Goal: Task Accomplishment & Management: Complete application form

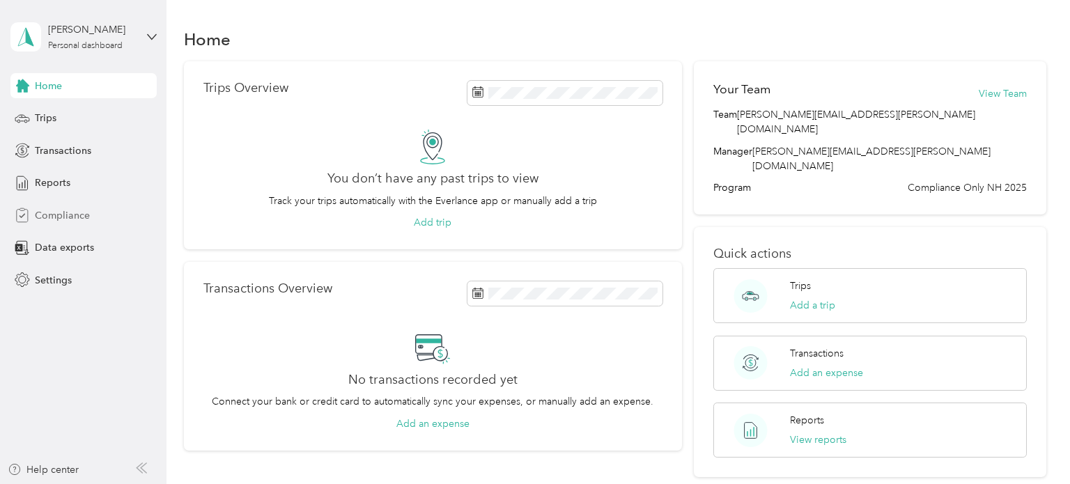
click at [68, 218] on span "Compliance" at bounding box center [62, 215] width 55 height 15
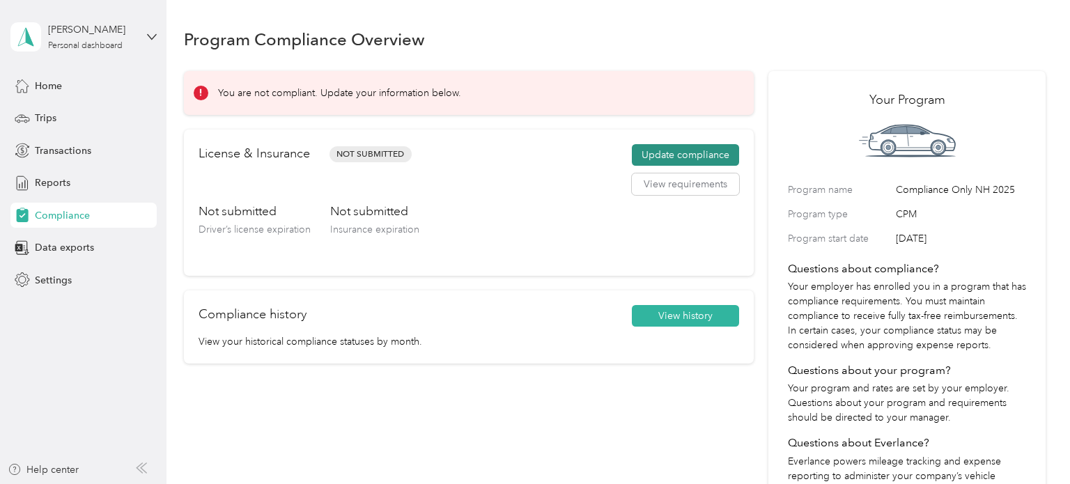
click at [706, 156] on button "Update compliance" at bounding box center [685, 155] width 107 height 22
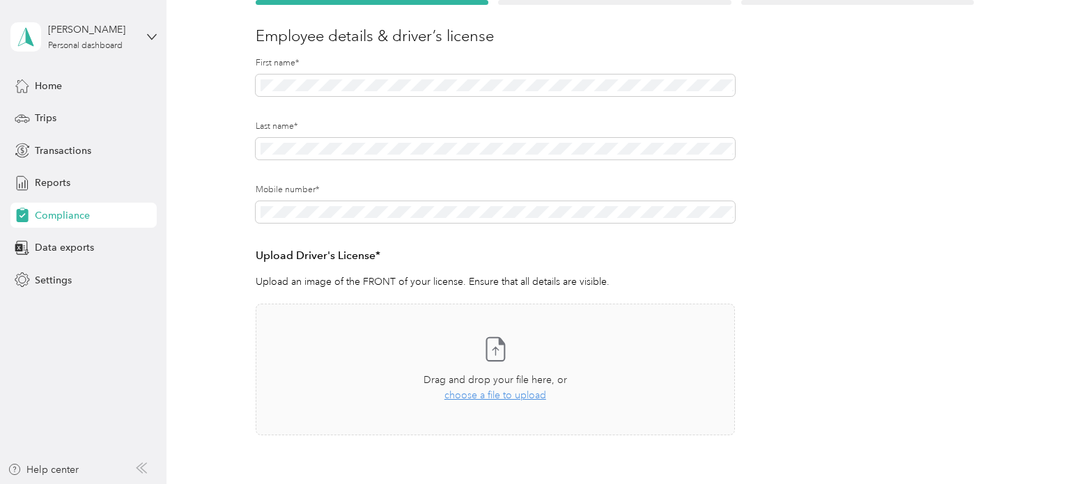
scroll to position [168, 0]
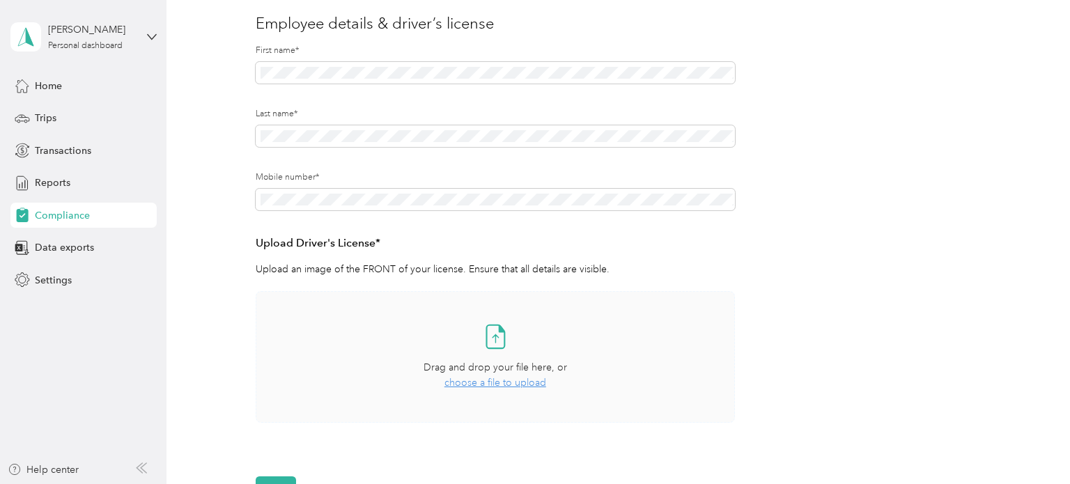
click at [521, 390] on div "Drag and drop your file here, or choose a file to upload" at bounding box center [494, 375] width 143 height 31
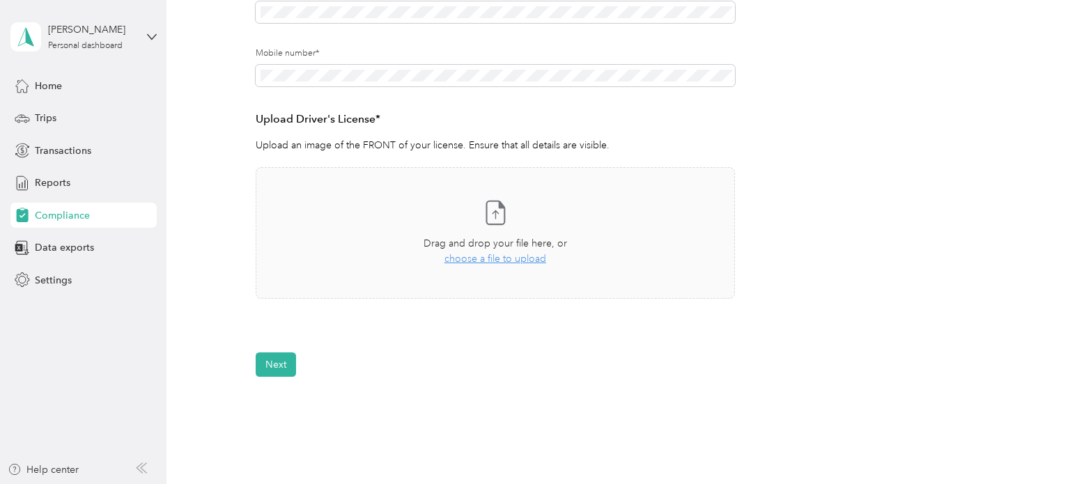
scroll to position [299, 0]
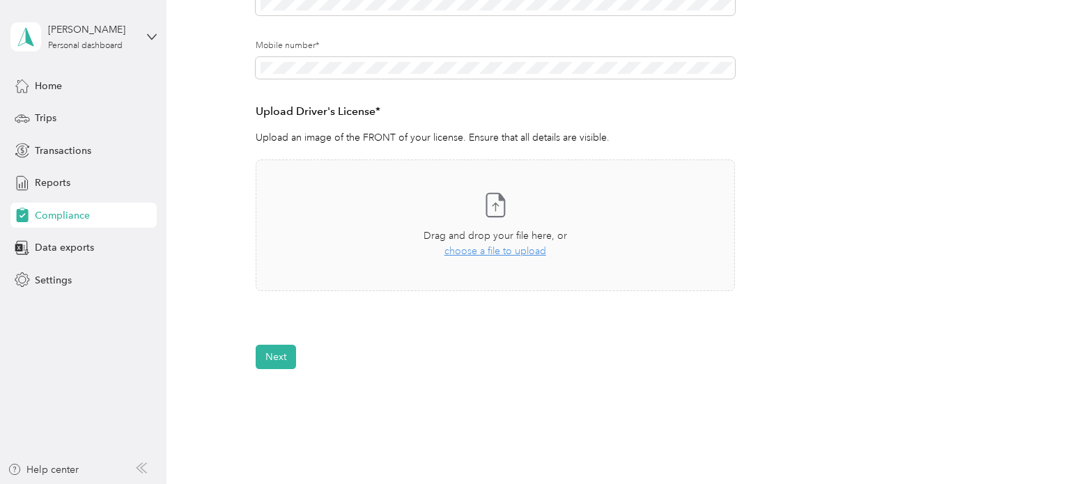
click at [217, 311] on div "Employee details & driver’s license License Insurance declaration Insurance Veh…" at bounding box center [615, 102] width 862 height 533
click at [505, 257] on div "Drag and drop your file here, or choose a file to upload" at bounding box center [494, 243] width 143 height 31
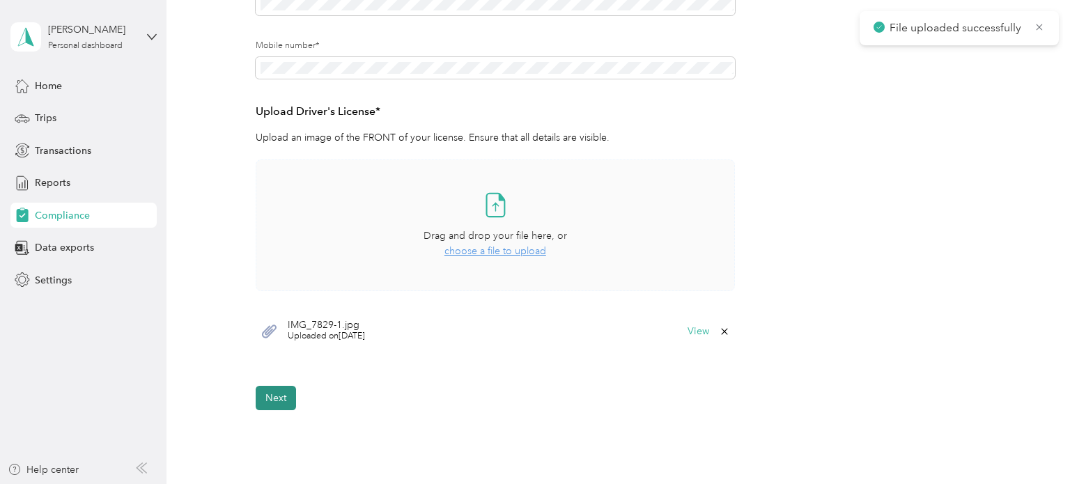
click at [279, 398] on button "Next" at bounding box center [276, 398] width 40 height 24
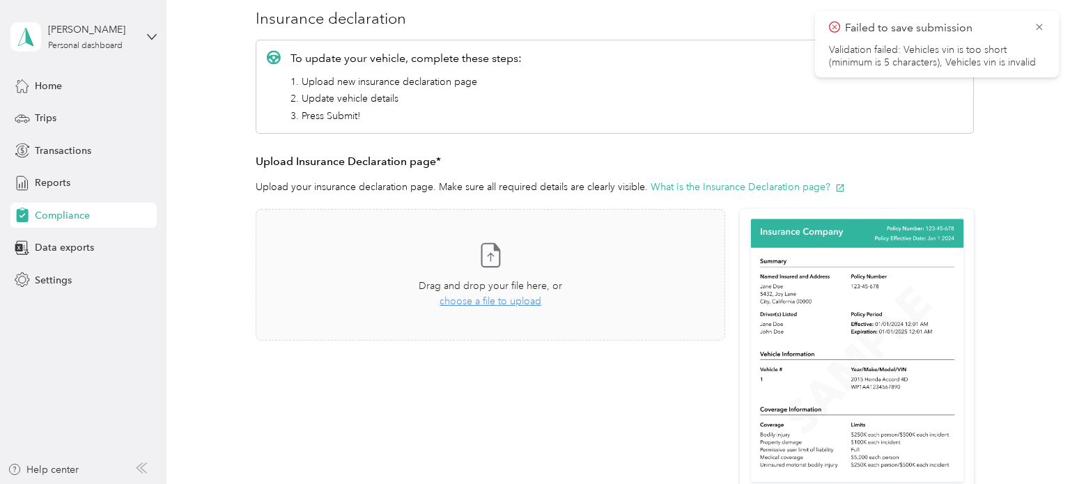
scroll to position [174, 0]
click at [482, 295] on span "choose a file to upload" at bounding box center [490, 300] width 102 height 12
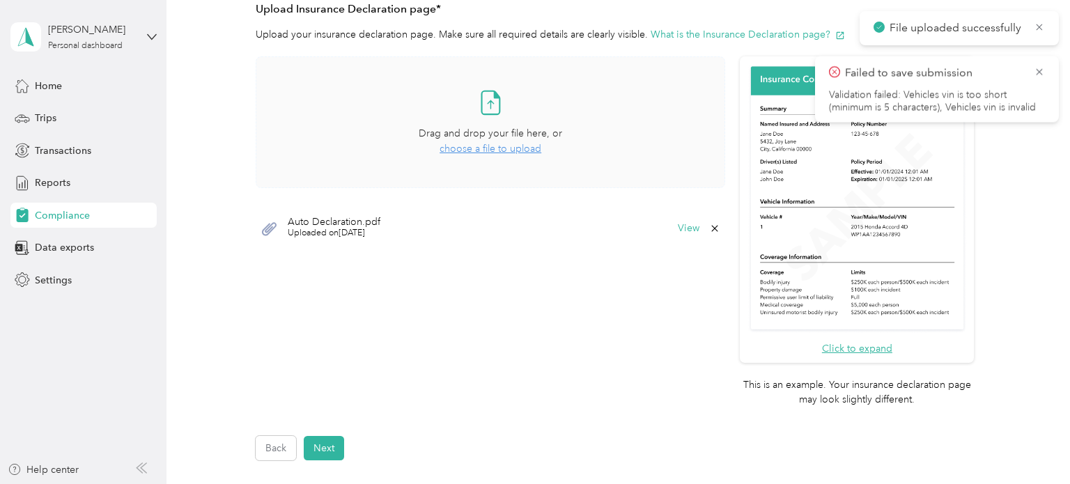
scroll to position [336, 0]
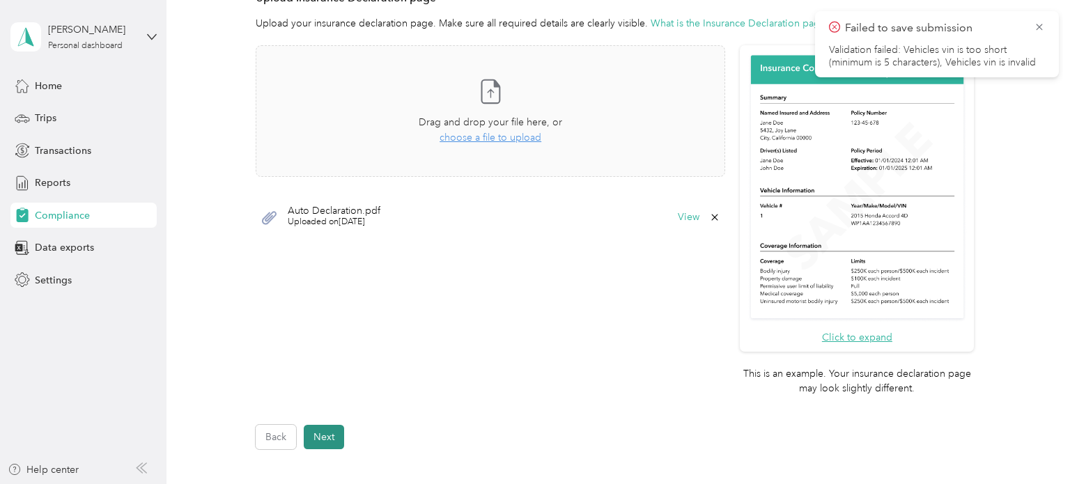
click at [327, 435] on button "Next" at bounding box center [324, 437] width 40 height 24
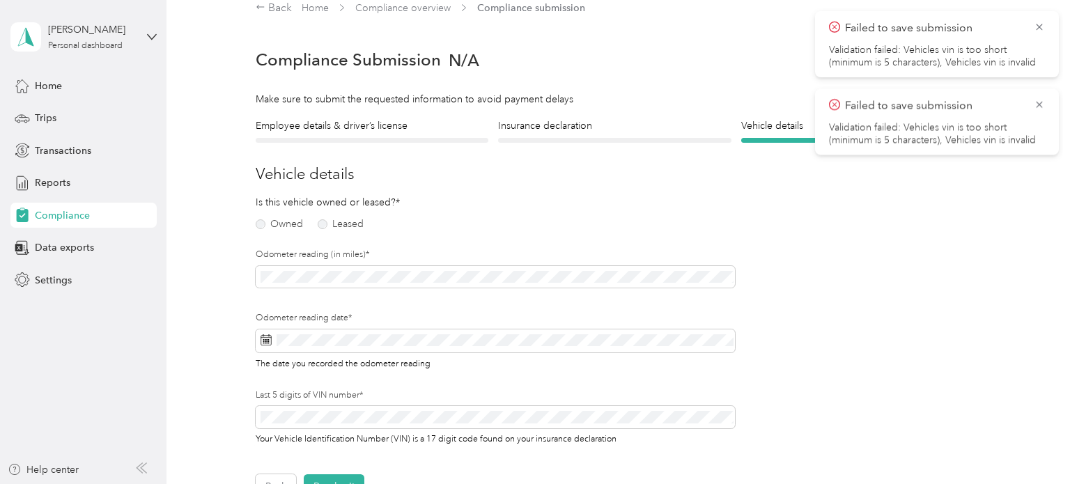
scroll to position [17, 0]
click at [263, 226] on label "Owned" at bounding box center [279, 225] width 47 height 10
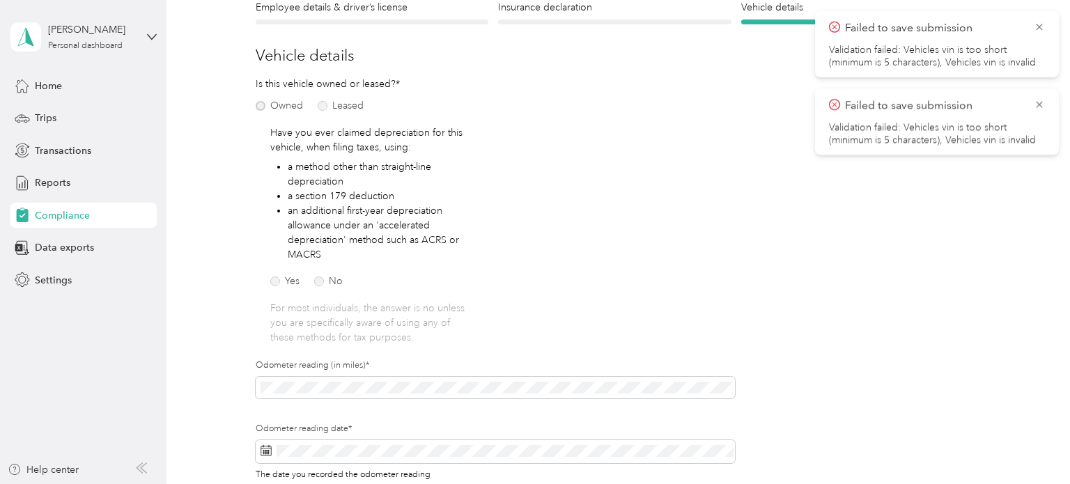
scroll to position [137, 0]
click at [325, 277] on label "No" at bounding box center [328, 281] width 29 height 10
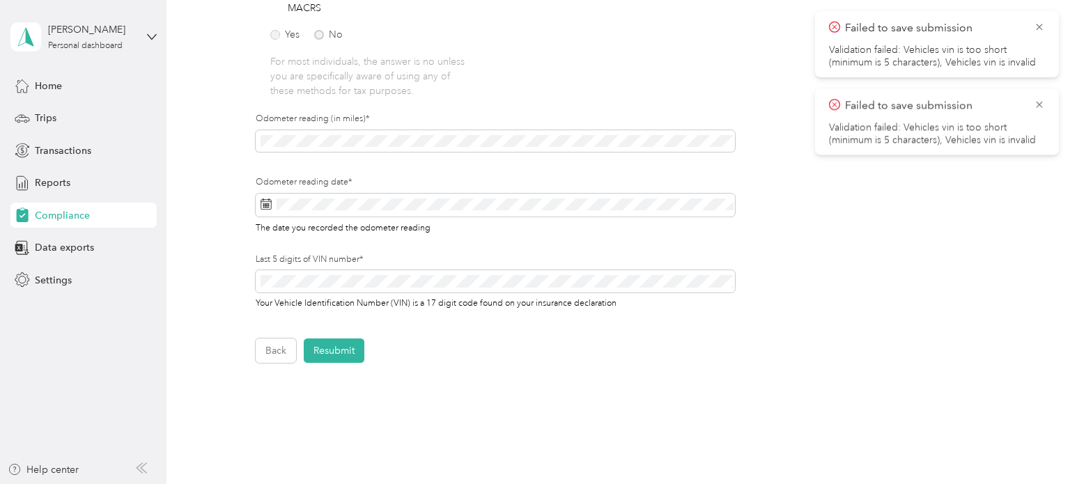
scroll to position [384, 0]
click at [405, 256] on label "Last 5 digits of VIN number*" at bounding box center [495, 257] width 479 height 13
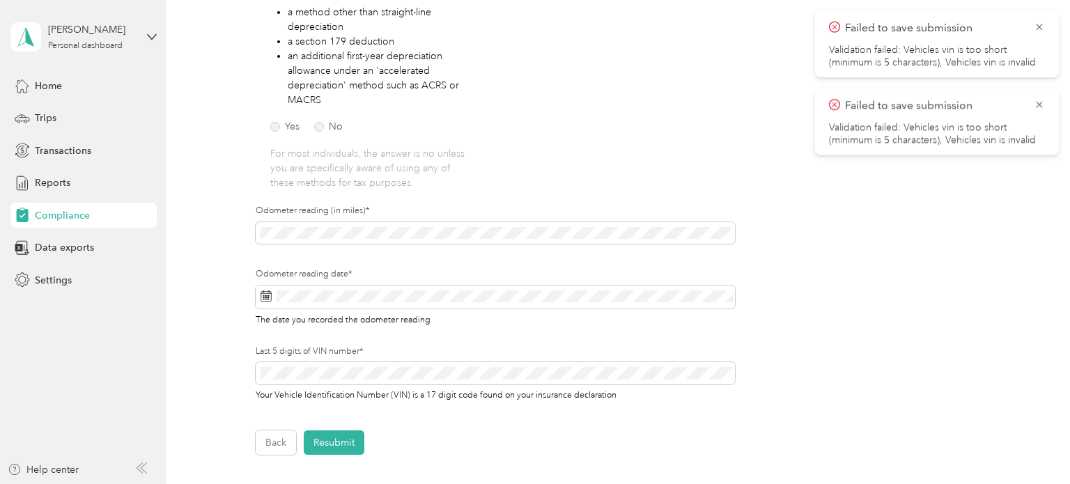
scroll to position [299, 0]
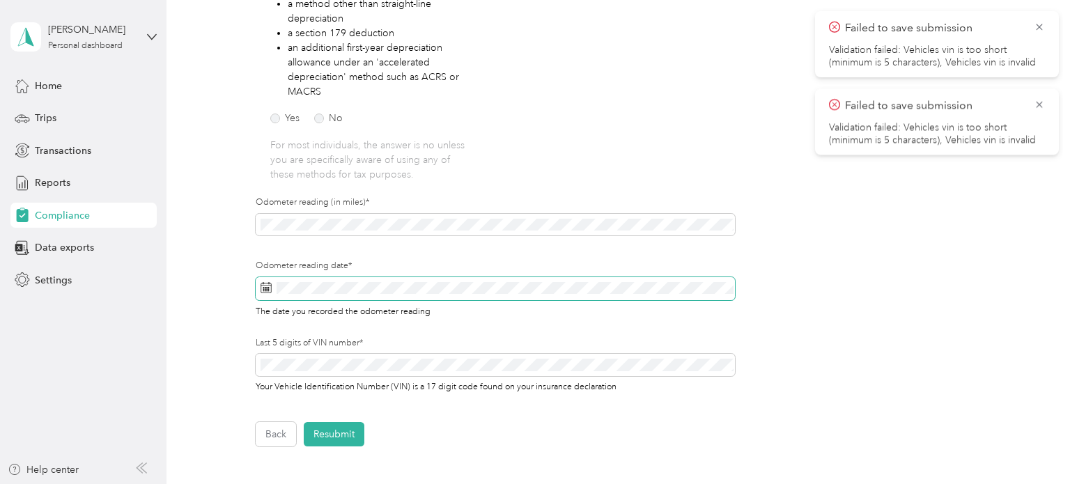
click at [306, 297] on span at bounding box center [495, 289] width 479 height 24
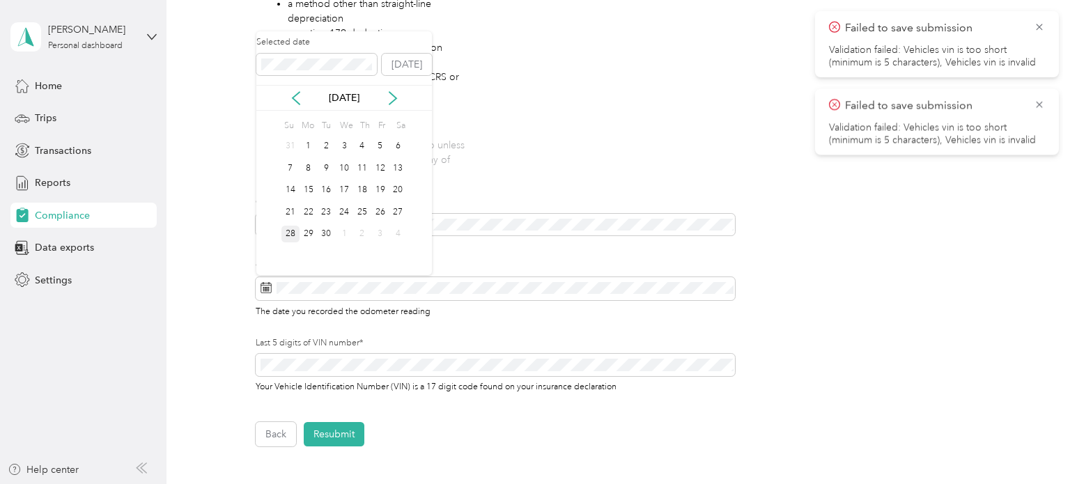
click at [288, 235] on div "28" at bounding box center [290, 234] width 18 height 17
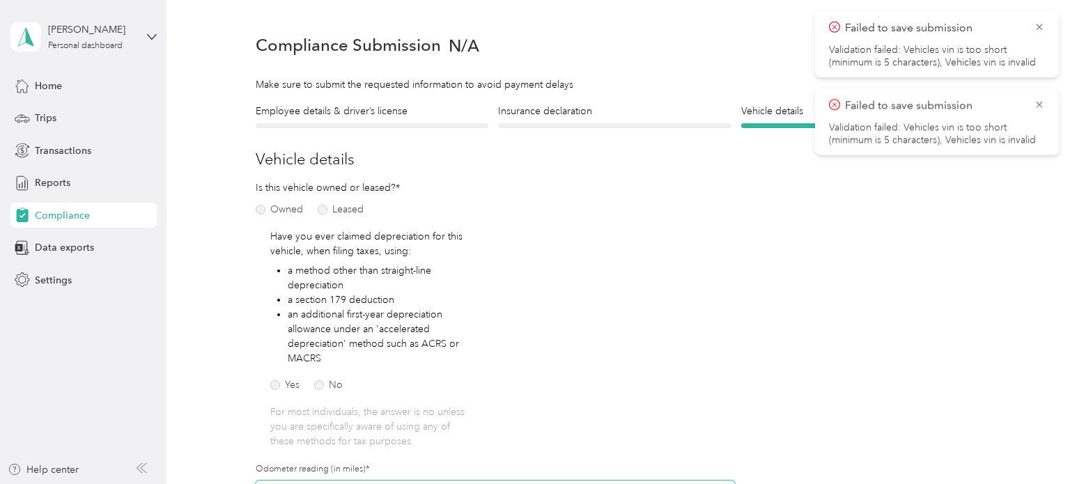
scroll to position [31, 0]
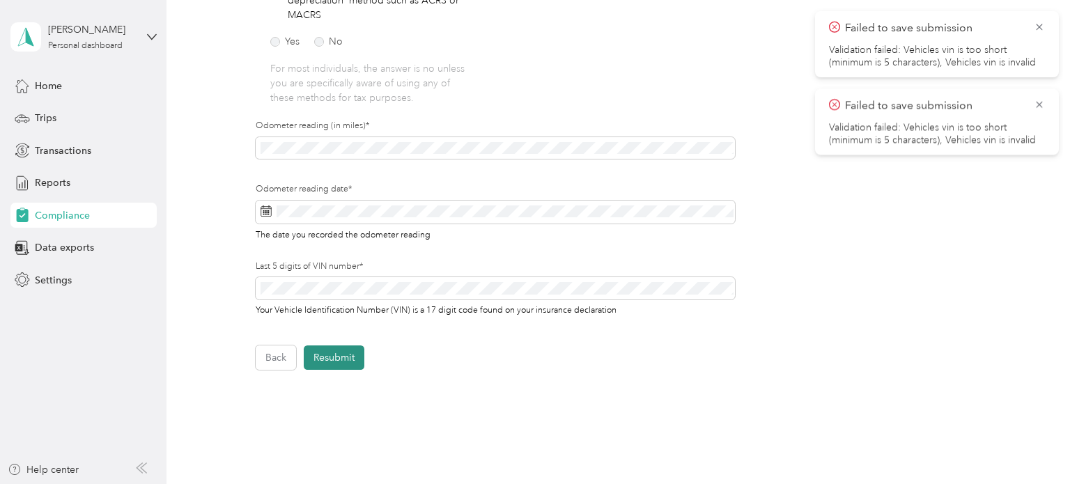
click at [336, 359] on button "Resubmit" at bounding box center [334, 357] width 61 height 24
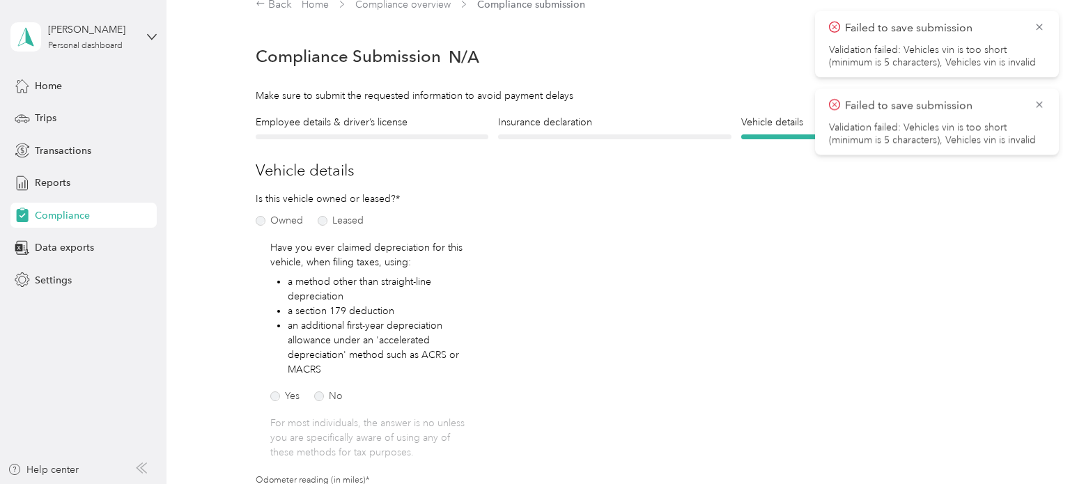
scroll to position [17, 0]
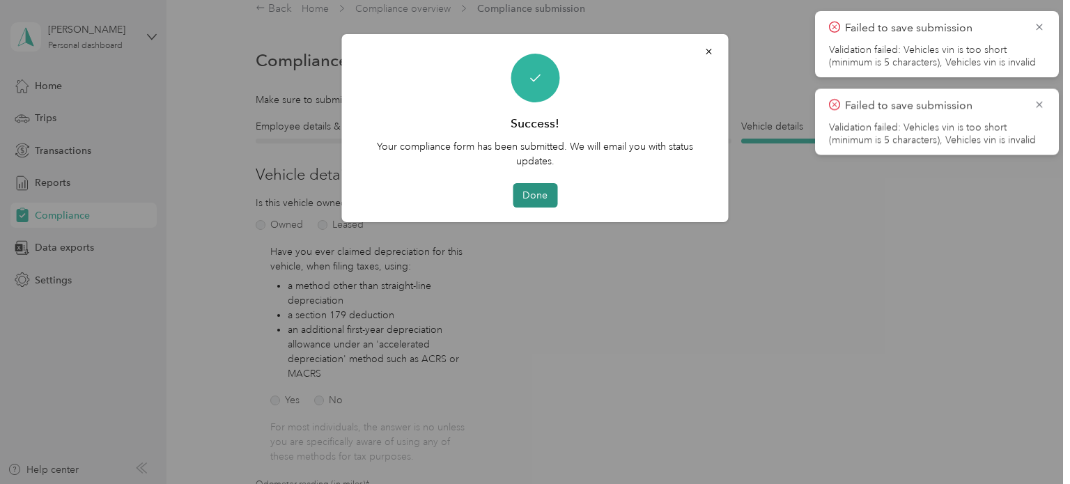
click at [528, 198] on button "Done" at bounding box center [535, 195] width 45 height 24
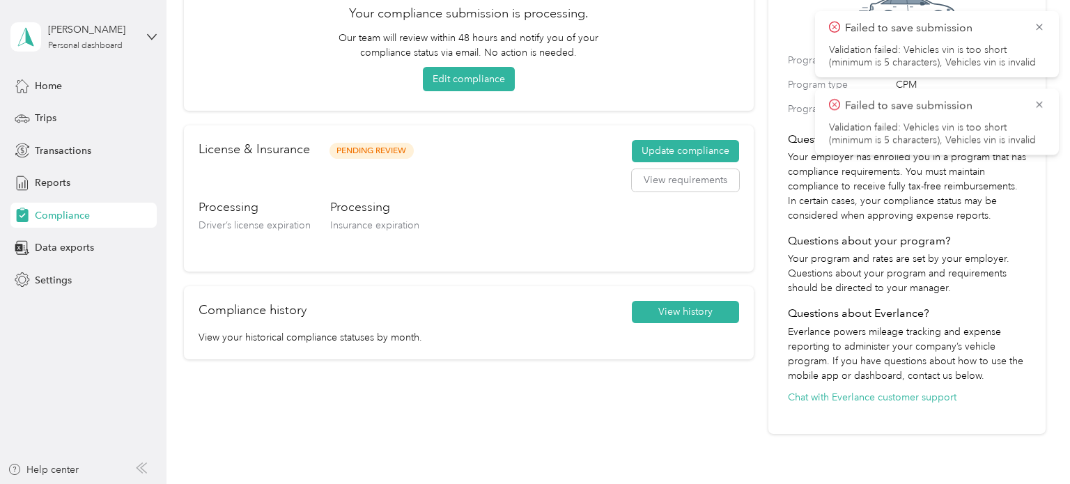
scroll to position [130, 0]
click at [42, 115] on span "Trips" at bounding box center [46, 118] width 22 height 15
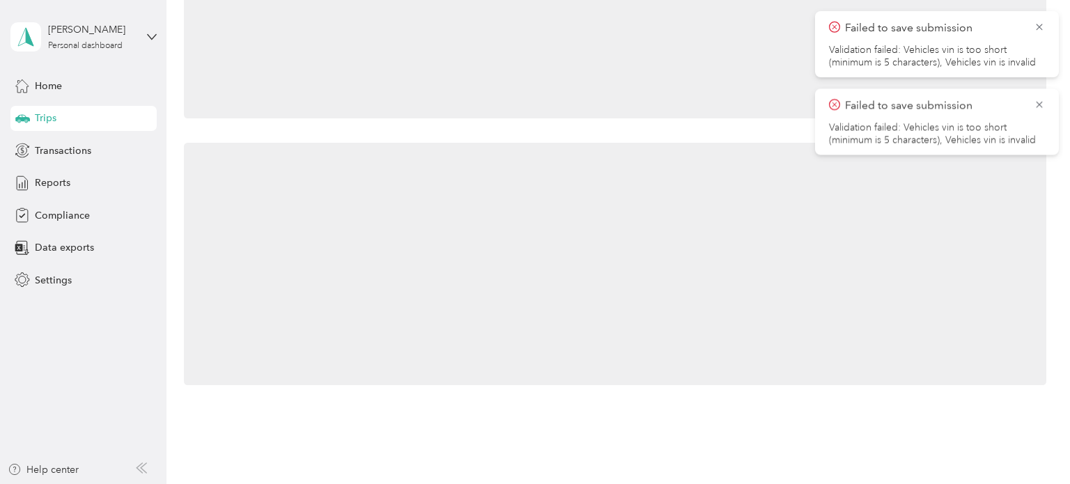
scroll to position [130, 0]
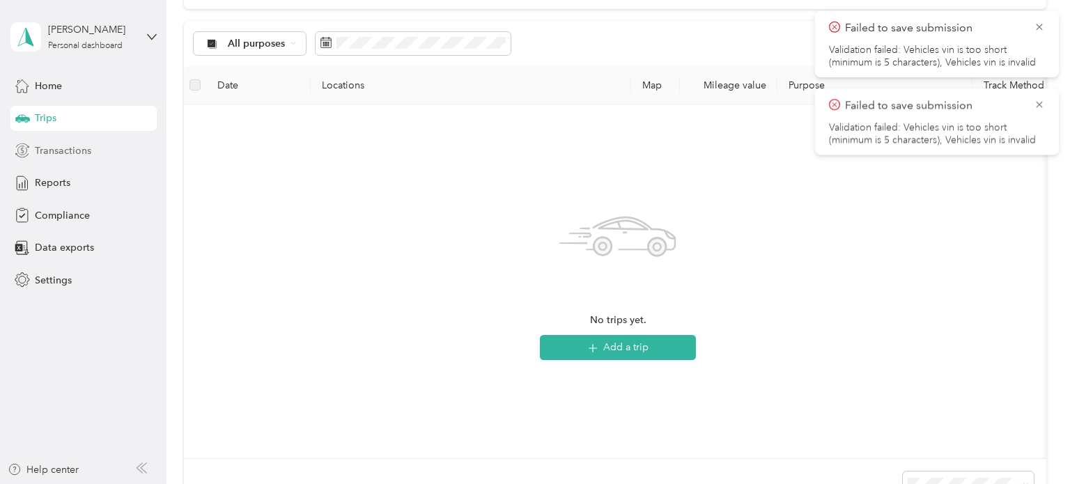
click at [69, 158] on div "Transactions" at bounding box center [83, 150] width 146 height 25
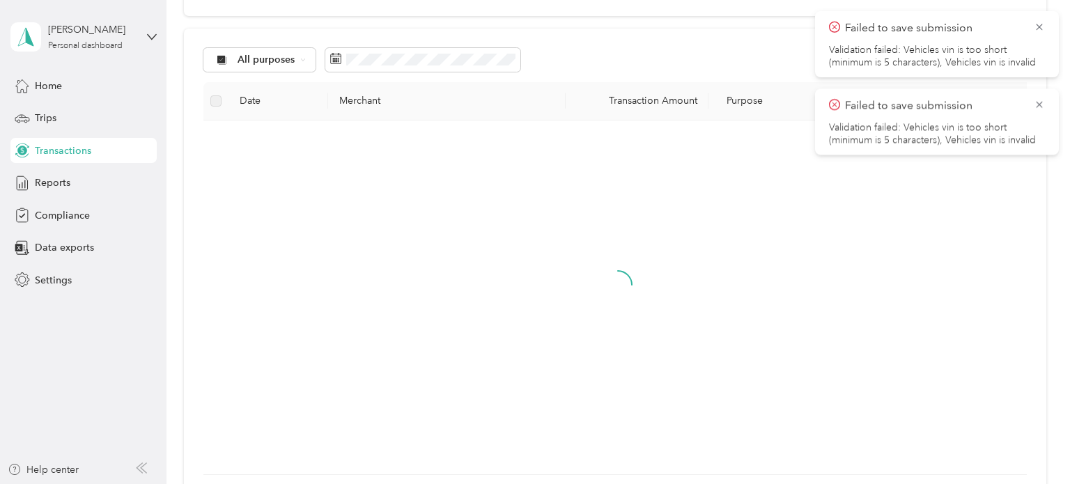
scroll to position [130, 0]
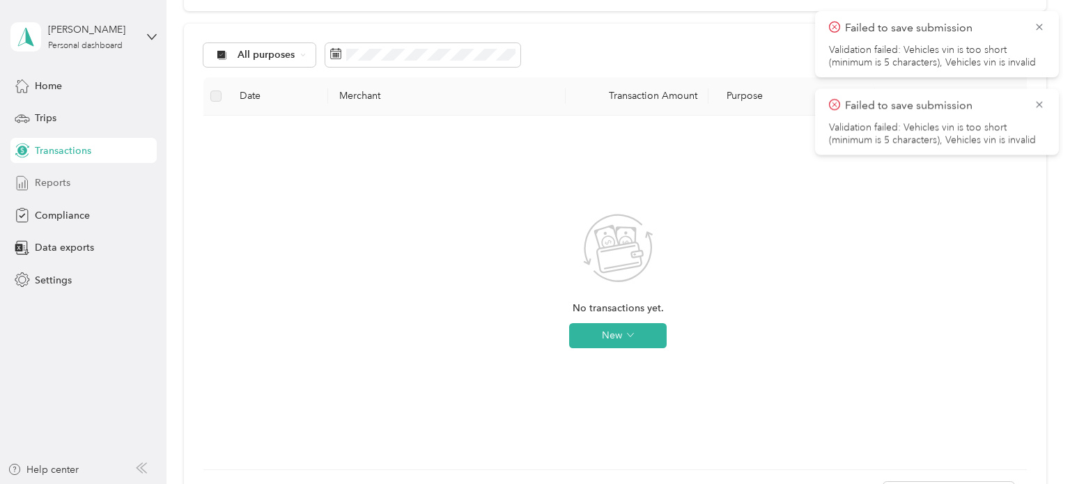
click at [62, 185] on span "Reports" at bounding box center [53, 183] width 36 height 15
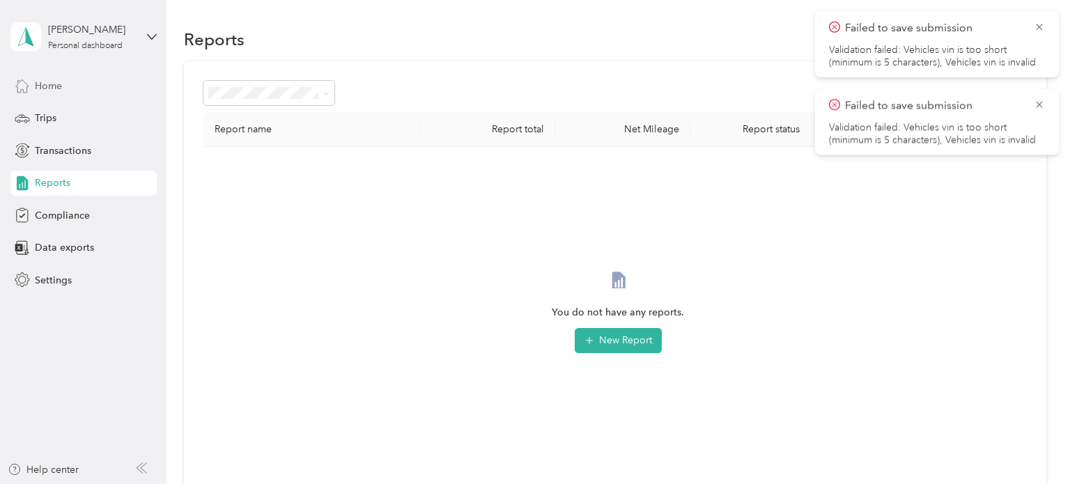
click at [54, 84] on span "Home" at bounding box center [48, 86] width 27 height 15
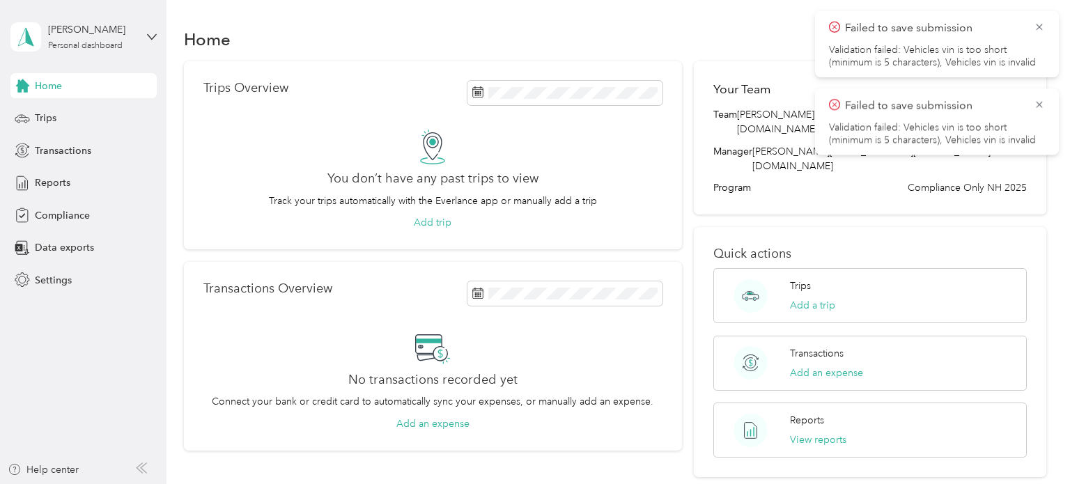
scroll to position [1, 0]
click at [147, 38] on icon at bounding box center [152, 37] width 10 height 10
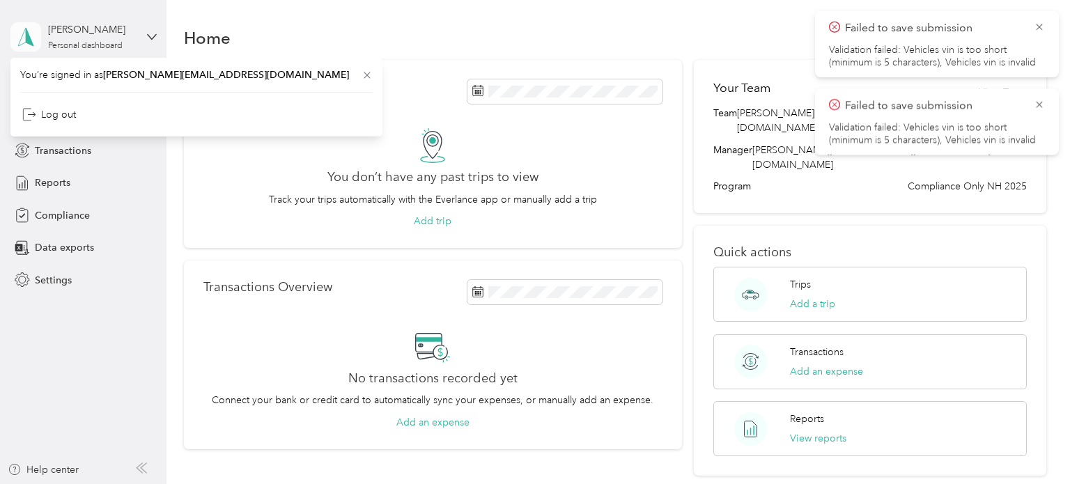
click at [20, 36] on icon at bounding box center [25, 37] width 21 height 20
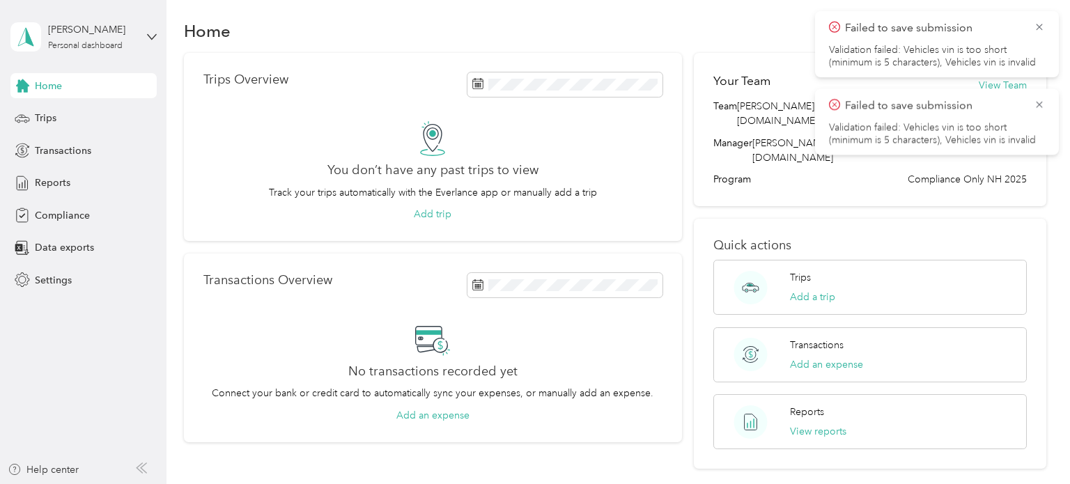
scroll to position [0, 0]
